Goal: Information Seeking & Learning: Find specific fact

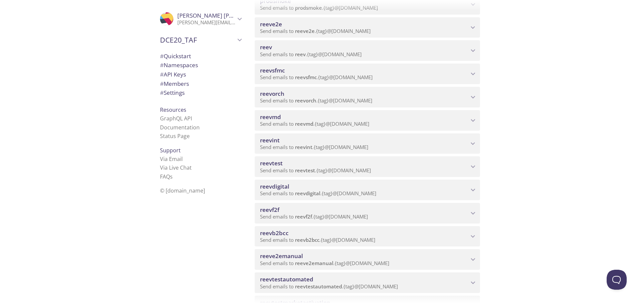
scroll to position [133, 0]
click at [340, 257] on span "reeve2emanual" at bounding box center [364, 255] width 209 height 7
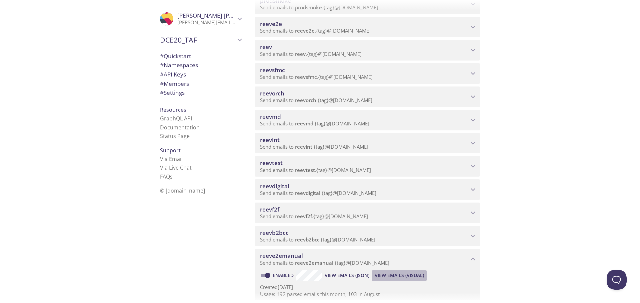
click at [403, 278] on span "View Emails (Visual)" at bounding box center [398, 276] width 49 height 8
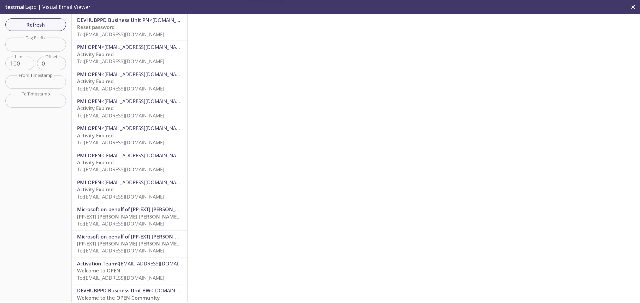
click at [133, 26] on p "Reset password To: reeve2emanual.test2@inbox.testmail.app" at bounding box center [129, 31] width 105 height 14
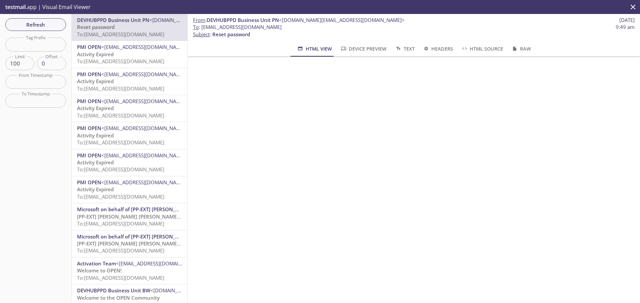
drag, startPoint x: 303, startPoint y: 28, endPoint x: 201, endPoint y: 25, distance: 101.6
click at [201, 25] on span "To : reeve2emanual.test2@inbox.testmail.app 9:49 am" at bounding box center [413, 27] width 441 height 7
copy span "reeve2emanual.test2@inbox.testmail.app"
